Goal: Transaction & Acquisition: Download file/media

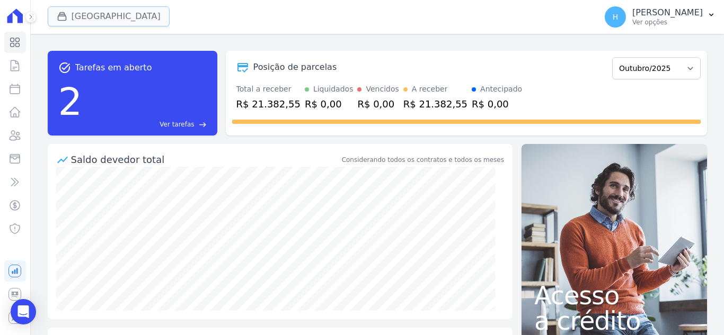
click at [51, 25] on button "[GEOGRAPHIC_DATA]" at bounding box center [109, 16] width 122 height 20
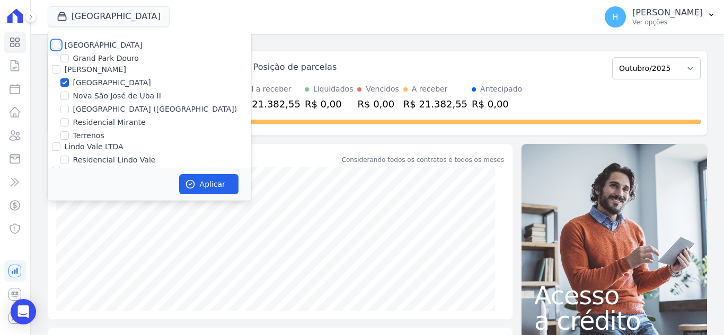
click at [57, 48] on input "[GEOGRAPHIC_DATA]" at bounding box center [56, 45] width 8 height 8
checkbox input "true"
click at [56, 64] on div "Grand Park Douro" at bounding box center [149, 58] width 203 height 11
click at [57, 72] on input "[PERSON_NAME]" at bounding box center [56, 69] width 8 height 8
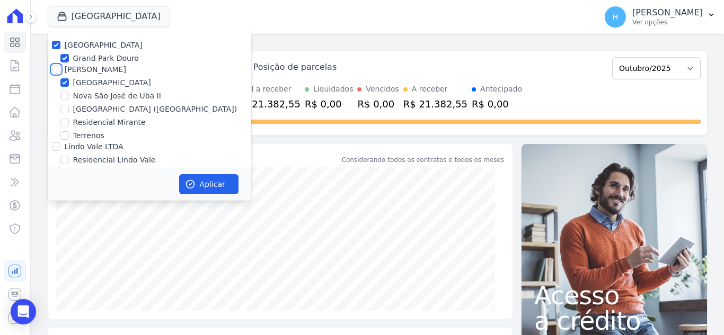
checkbox input "true"
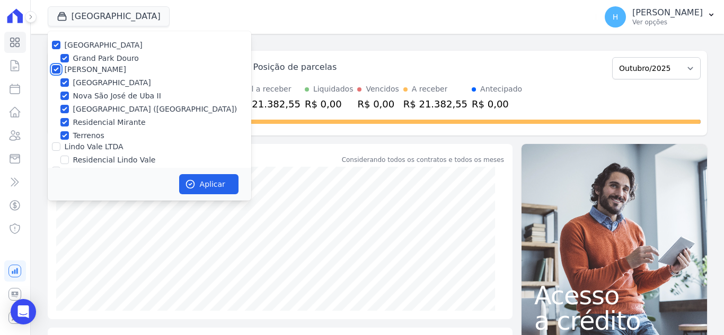
scroll to position [31, 0]
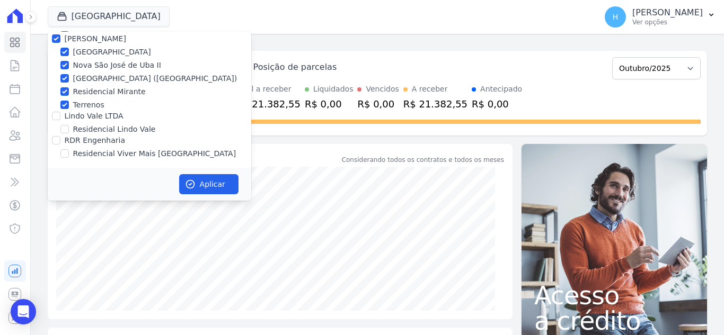
click at [58, 113] on div at bounding box center [56, 116] width 8 height 11
click at [54, 118] on input "Lindo Vale LTDA" at bounding box center [56, 116] width 8 height 8
checkbox input "true"
click at [59, 140] on input "RDR Engenharia" at bounding box center [56, 140] width 8 height 8
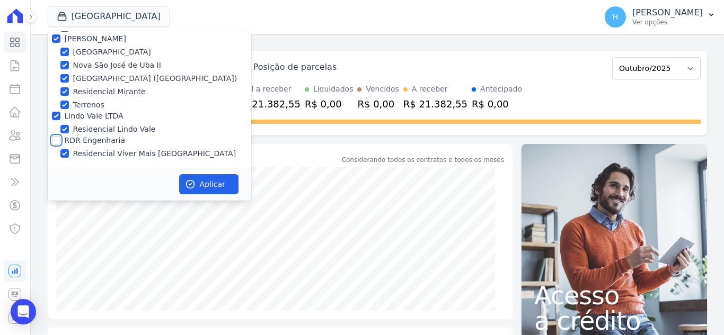
checkbox input "true"
click at [198, 189] on button "Aplicar" at bounding box center [208, 184] width 59 height 20
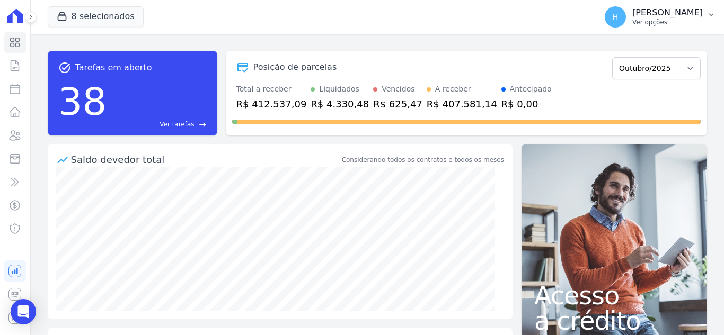
click at [675, 21] on p "Ver opções" at bounding box center [667, 22] width 70 height 8
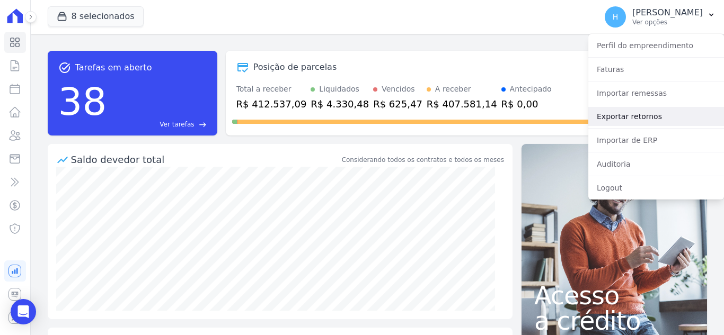
click at [652, 120] on link "Exportar retornos" at bounding box center [656, 116] width 136 height 19
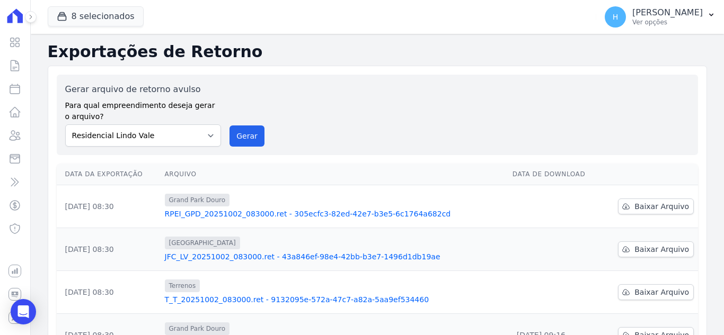
scroll to position [53, 0]
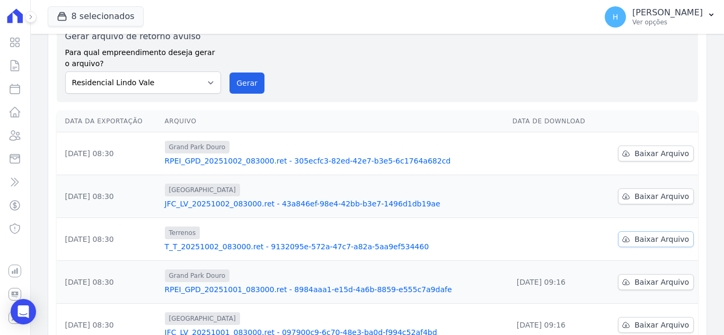
click at [666, 240] on span "Baixar Arquivo" at bounding box center [661, 239] width 55 height 11
click at [453, 89] on div "Gerar arquivo de retorno avulso Para qual empreendimento deseja gerar o arquivo…" at bounding box center [377, 62] width 624 height 64
click at [647, 195] on span "Baixar Arquivo" at bounding box center [661, 196] width 55 height 11
click at [653, 162] on td "Baixar Arquivo" at bounding box center [649, 153] width 96 height 43
click at [653, 158] on span "Baixar Arquivo" at bounding box center [661, 153] width 55 height 11
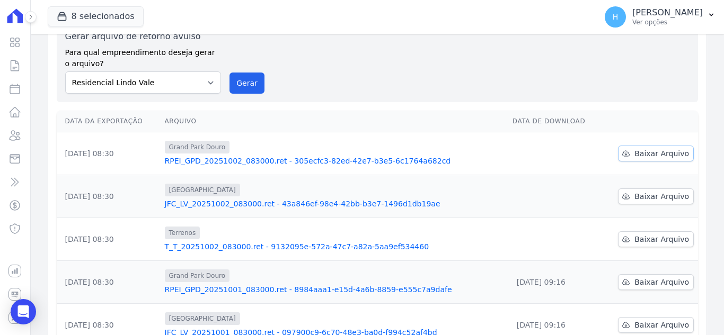
scroll to position [0, 0]
